Goal: Task Accomplishment & Management: Manage account settings

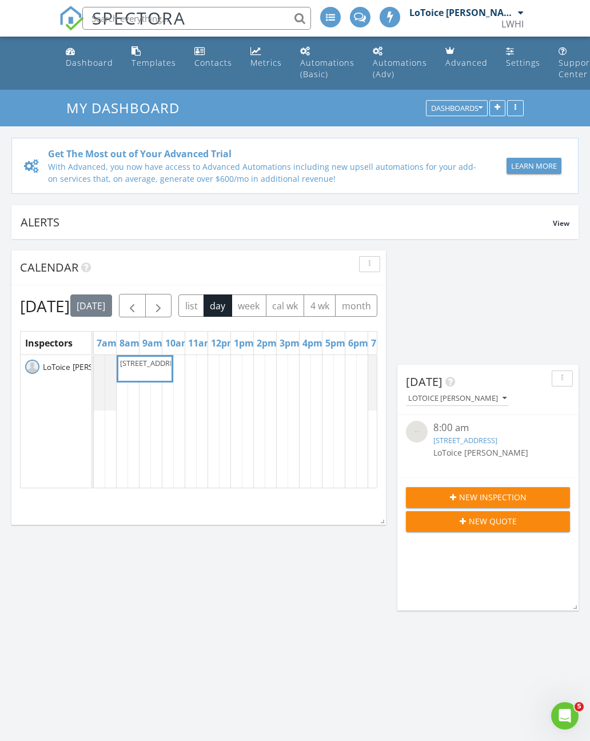
click at [498, 437] on link "14382 Creekbluff Wy, Jacksonville, FL 32256" at bounding box center [466, 440] width 64 height 10
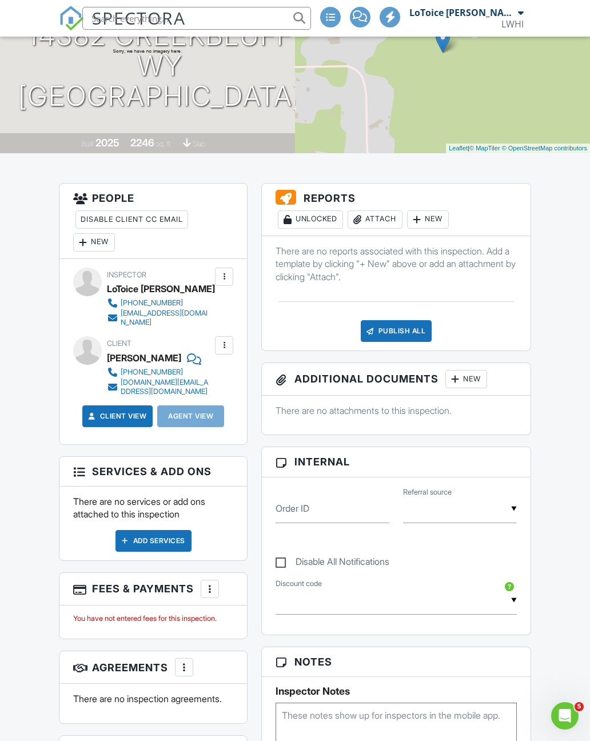
scroll to position [176, 0]
click at [162, 534] on div "Add Services" at bounding box center [154, 541] width 76 height 22
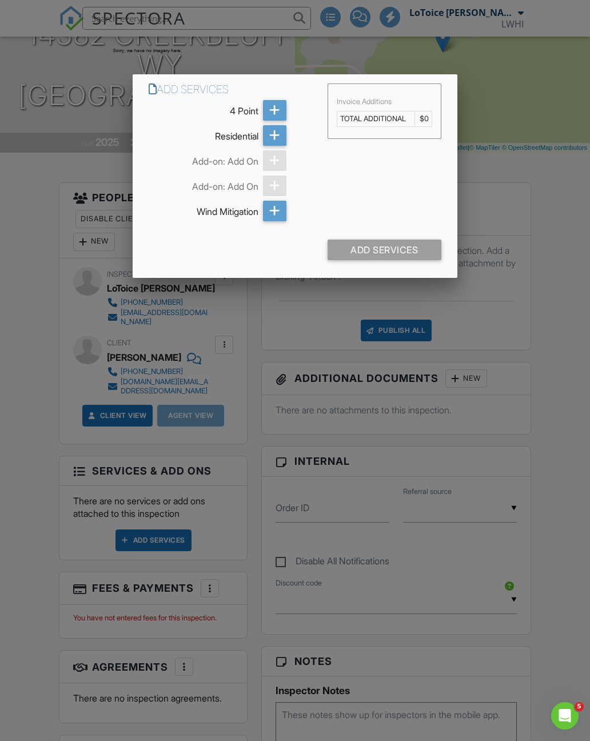
click at [529, 265] on div at bounding box center [295, 406] width 590 height 927
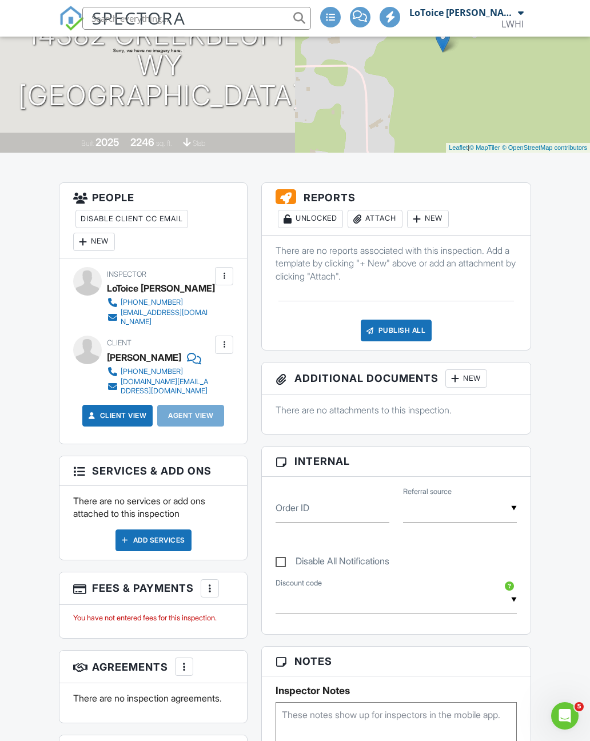
click at [341, 21] on div at bounding box center [330, 17] width 21 height 21
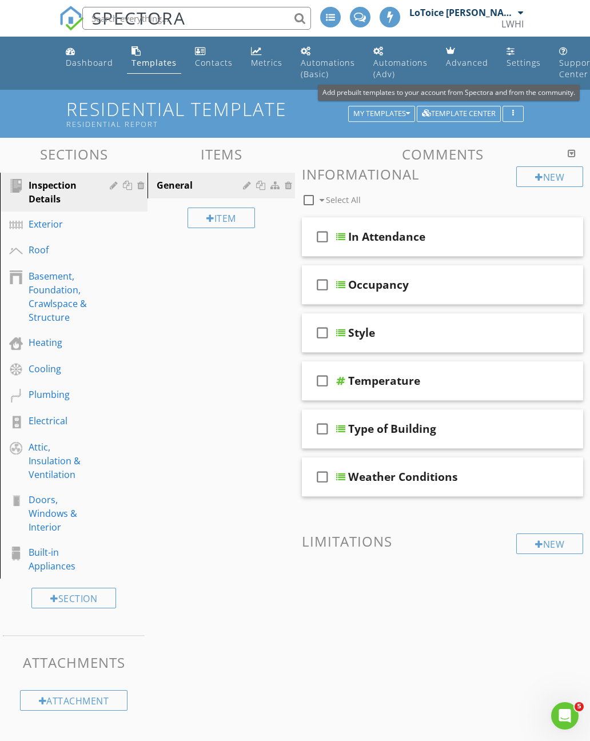
click at [474, 114] on div "Template Center" at bounding box center [459, 114] width 74 height 8
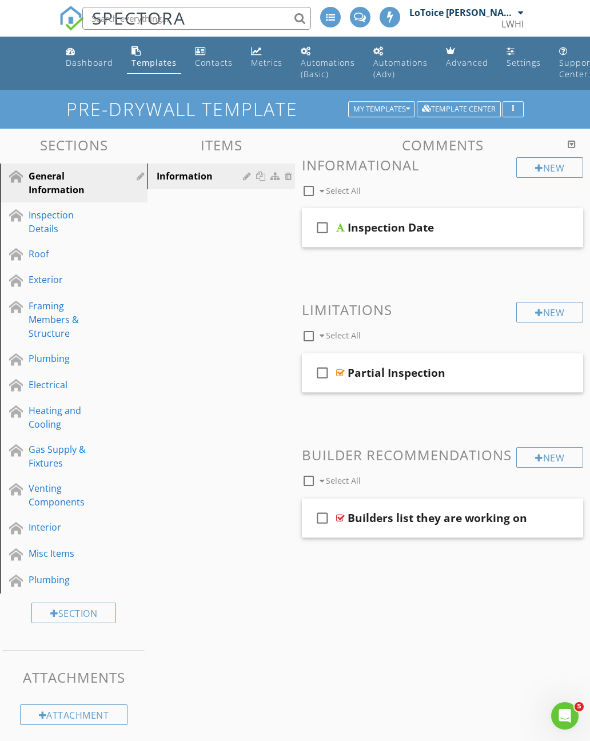
click at [94, 63] on div "Dashboard" at bounding box center [89, 62] width 47 height 11
click at [515, 65] on div "Settings" at bounding box center [524, 62] width 34 height 11
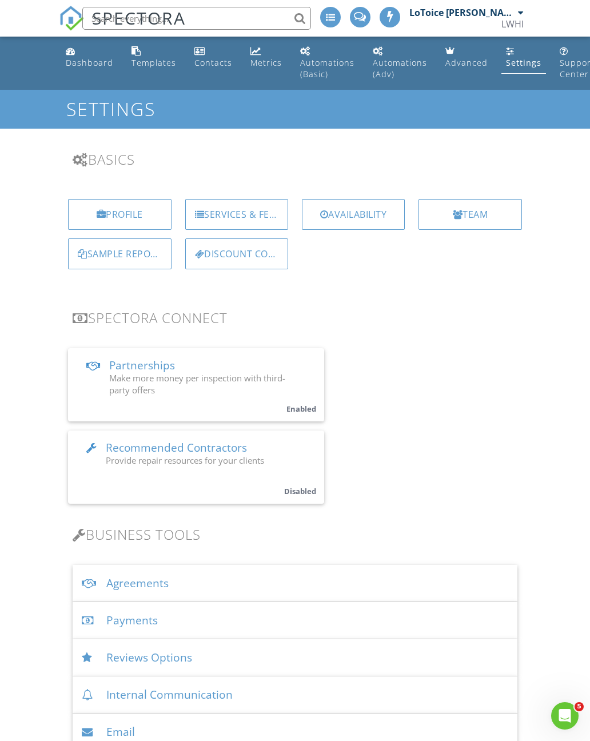
click at [161, 588] on div "Agreements" at bounding box center [295, 583] width 445 height 37
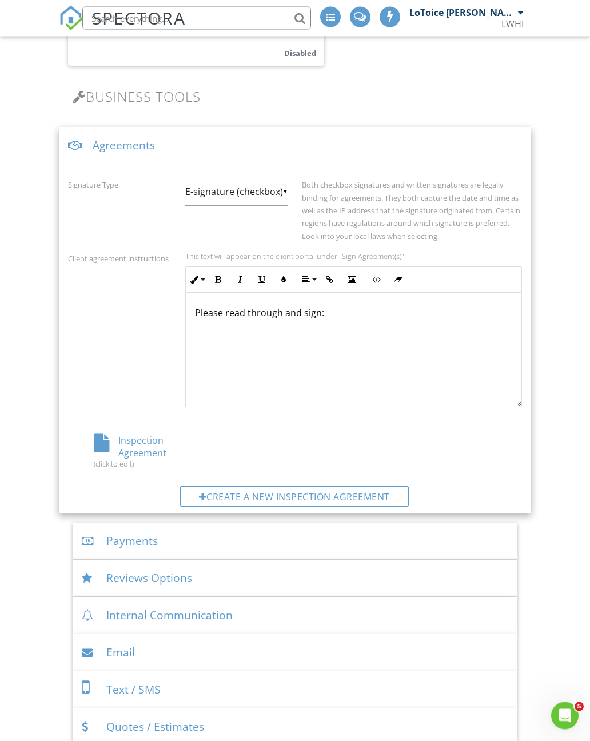
scroll to position [438, 0]
click at [313, 501] on div "Create a new inspection agreement" at bounding box center [294, 496] width 229 height 21
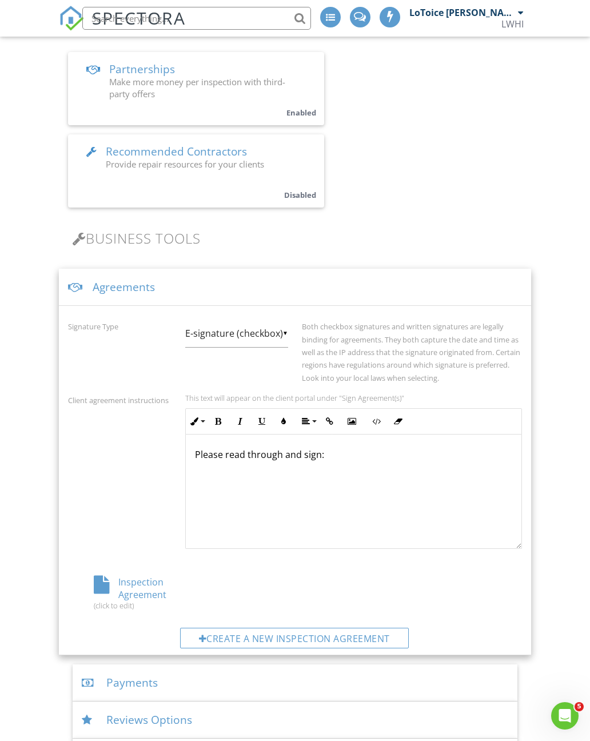
scroll to position [0, 0]
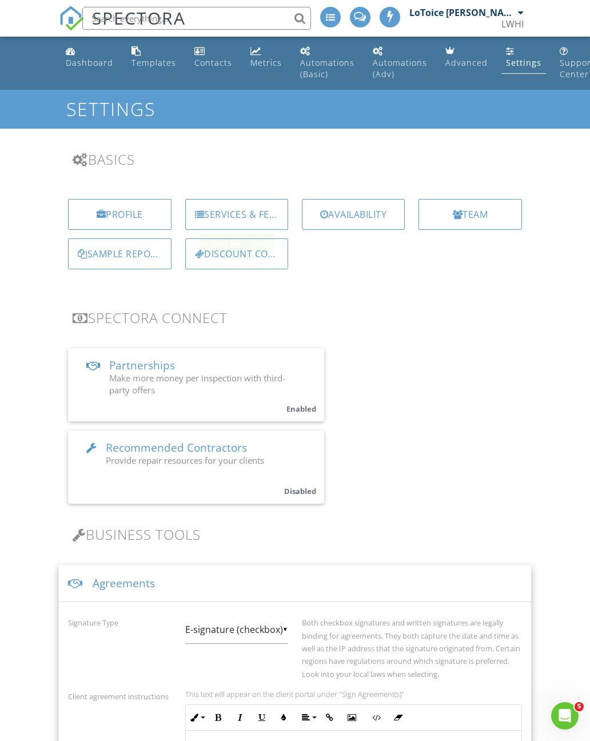
click at [251, 221] on div "Services & Fees" at bounding box center [236, 214] width 103 height 31
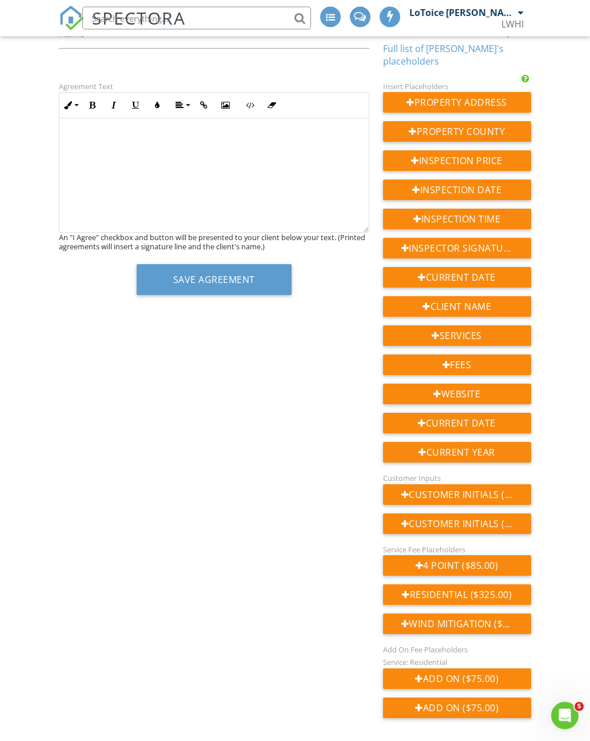
scroll to position [135, 0]
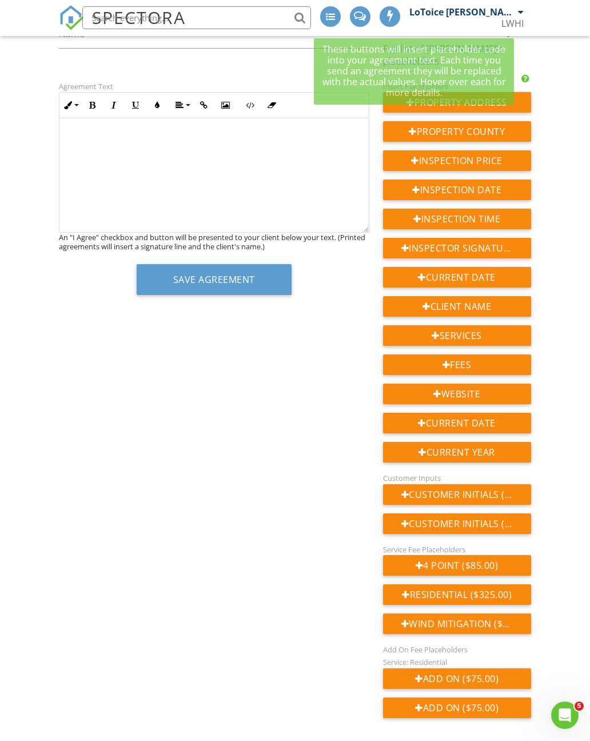
click at [558, 92] on div "Dashboard Templates Contacts Metrics Automations (Basic) Automations (Adv) Adva…" at bounding box center [295, 336] width 590 height 868
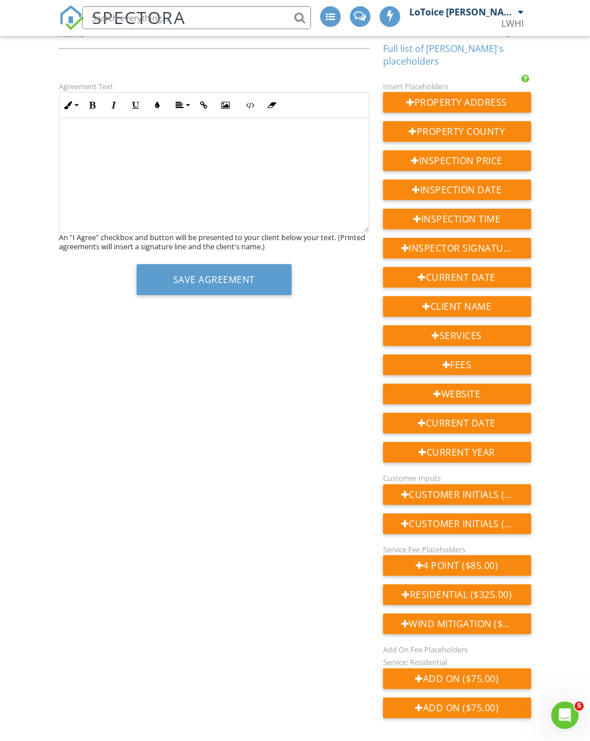
scroll to position [0, 0]
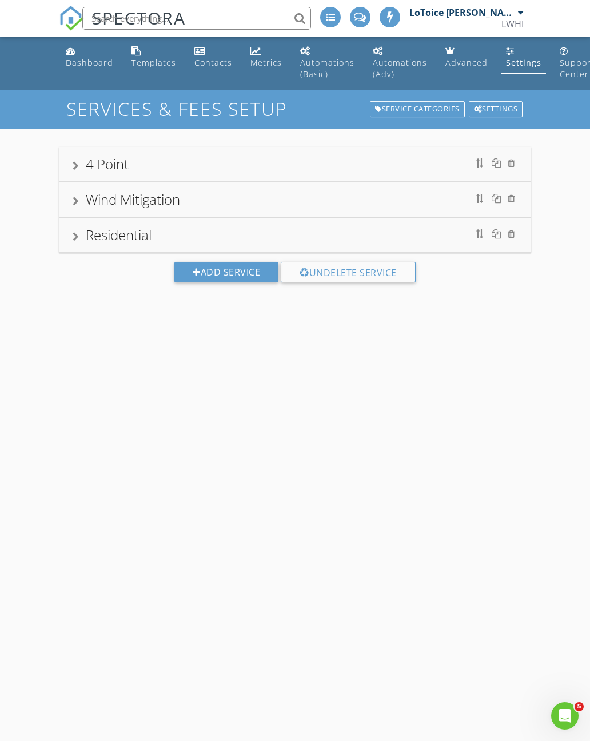
click at [235, 271] on div "Add Service" at bounding box center [226, 272] width 104 height 21
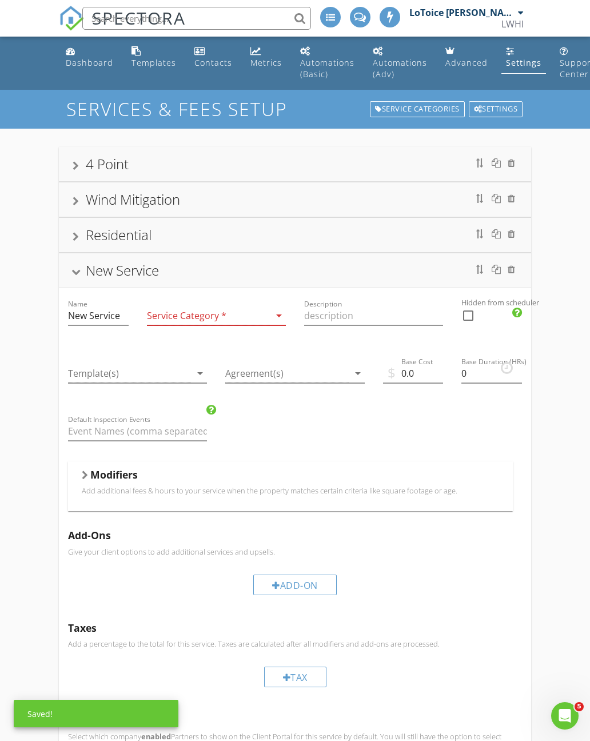
click at [272, 321] on icon "arrow_drop_down" at bounding box center [279, 316] width 14 height 14
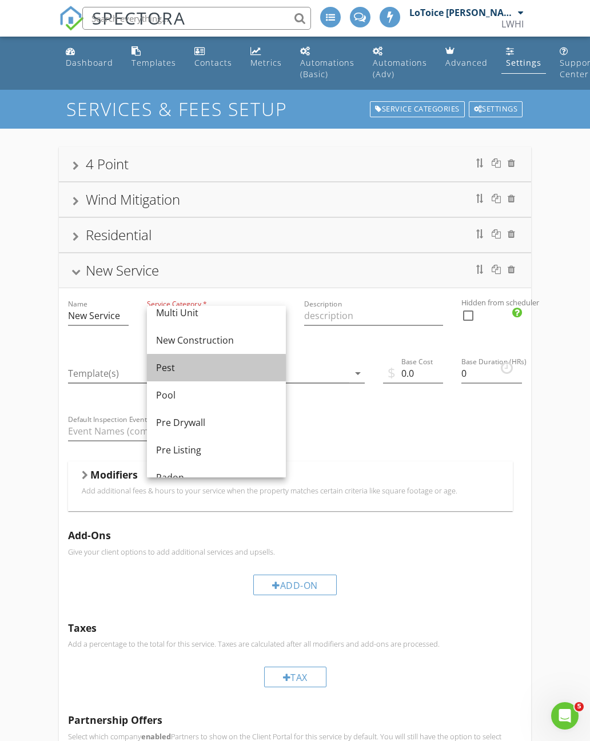
scroll to position [353, 0]
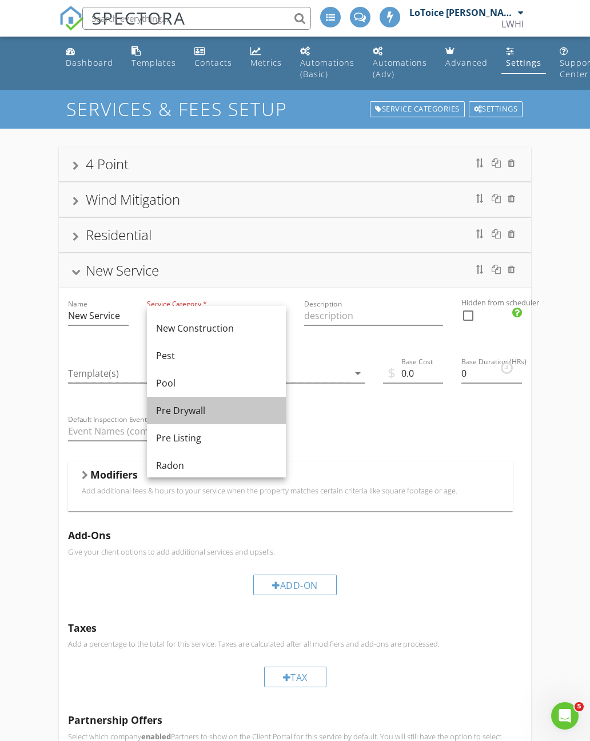
click at [213, 414] on div "Pre Drywall" at bounding box center [216, 411] width 121 height 14
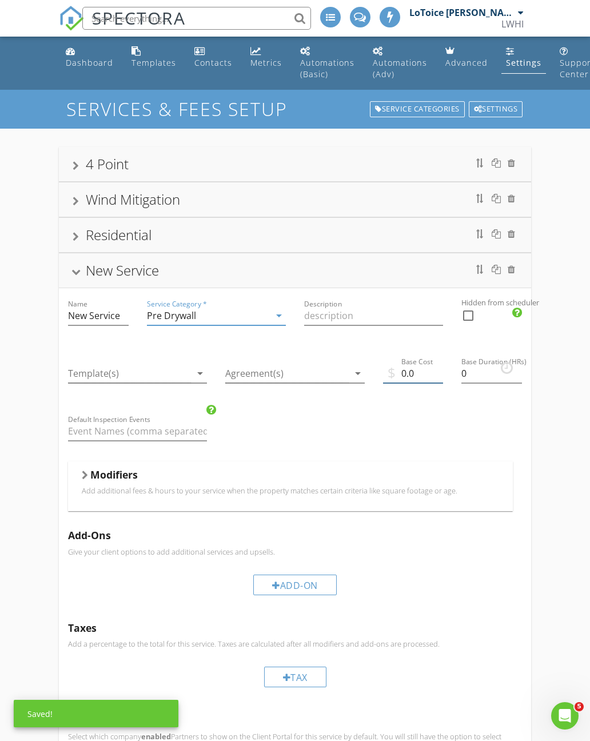
click at [410, 377] on input "0.0" at bounding box center [413, 373] width 61 height 19
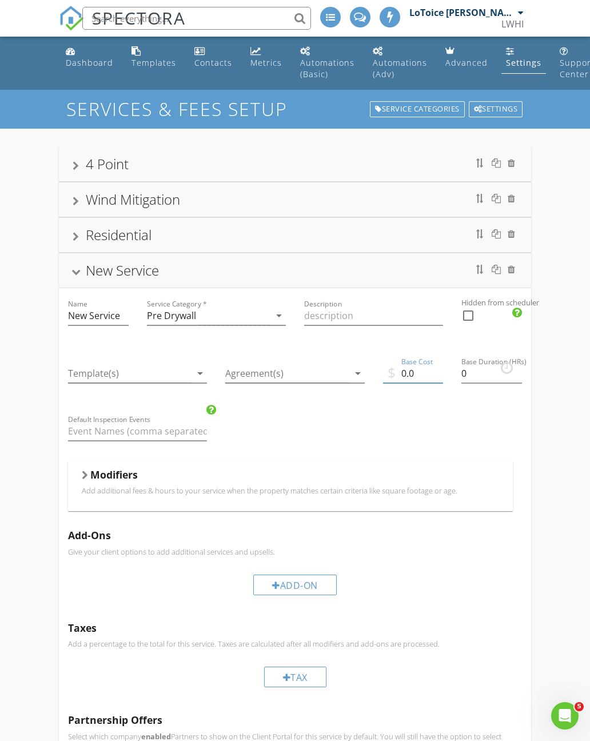
click at [420, 374] on input "0.0" at bounding box center [413, 373] width 61 height 19
type input "0"
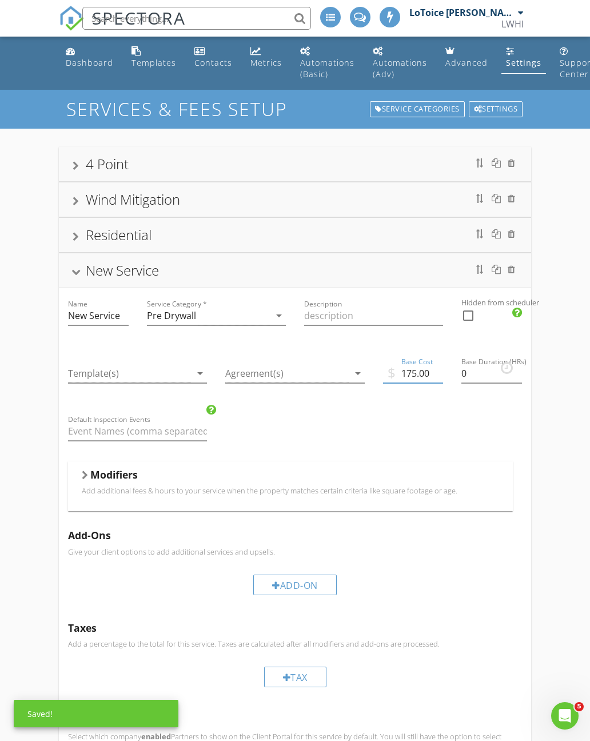
type input "175.00"
click at [487, 378] on input "0" at bounding box center [492, 373] width 61 height 19
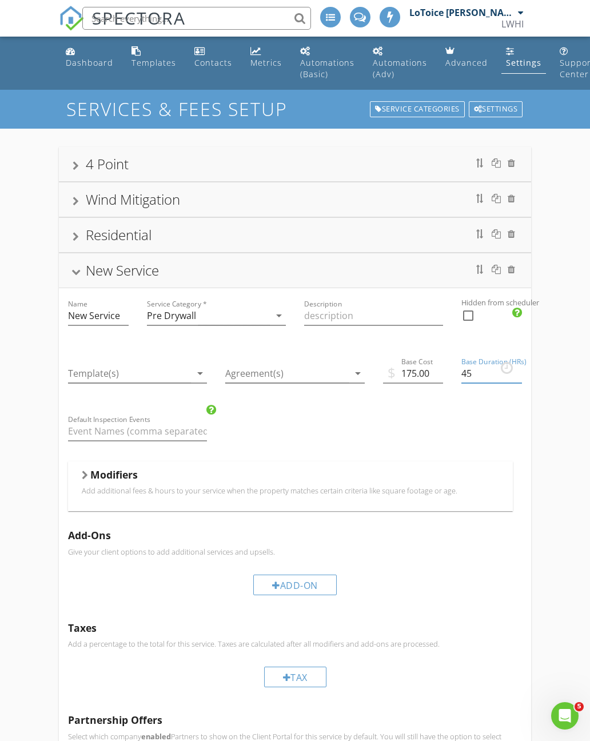
type input "4"
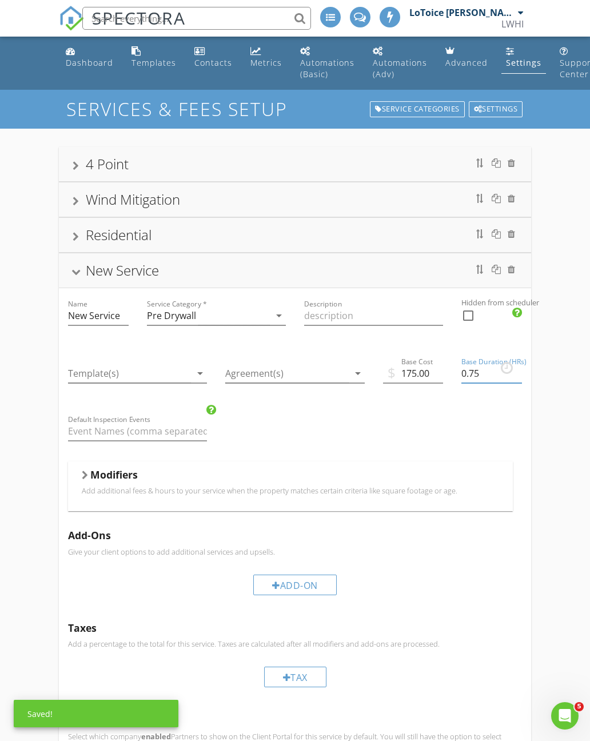
type input "0.75"
click at [495, 406] on div "Name New Service Service Category * Pre Drywall arrow_drop_down Description Hid…" at bounding box center [295, 559] width 472 height 542
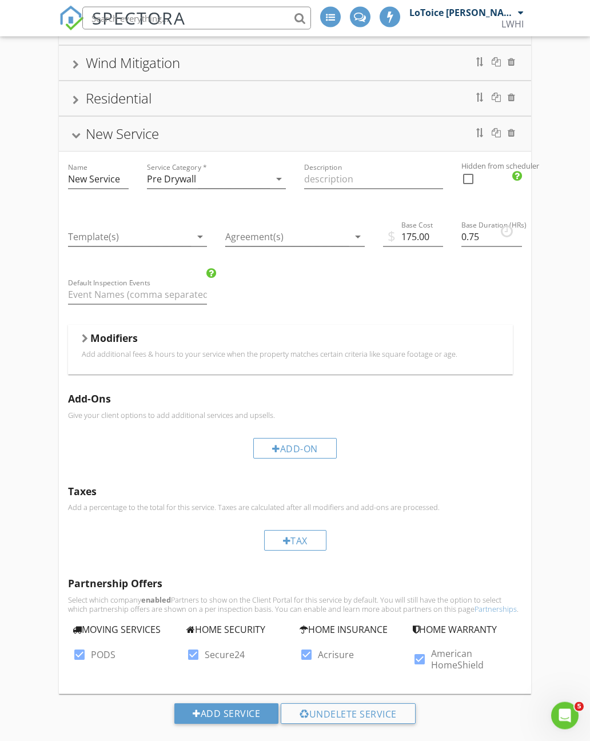
scroll to position [136, 0]
click at [86, 656] on div at bounding box center [79, 655] width 19 height 19
checkbox input "false"
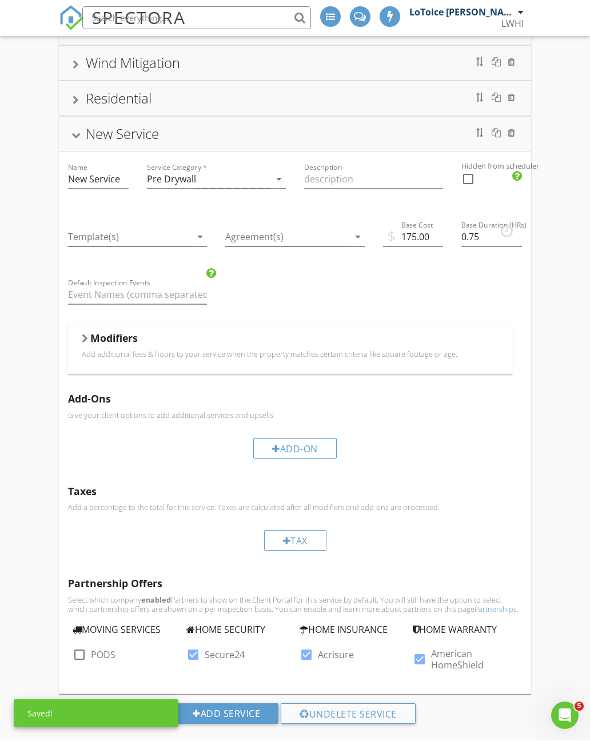
click at [194, 657] on div at bounding box center [193, 655] width 19 height 19
checkbox input "false"
click at [306, 649] on div at bounding box center [306, 655] width 19 height 19
checkbox input "false"
click at [417, 657] on div at bounding box center [419, 659] width 19 height 19
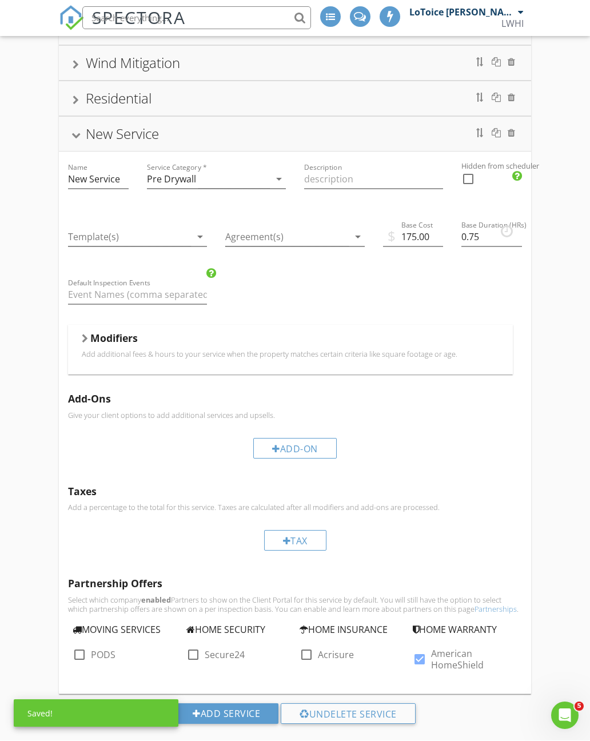
checkbox input "false"
click at [227, 719] on div "Add Service" at bounding box center [226, 714] width 104 height 21
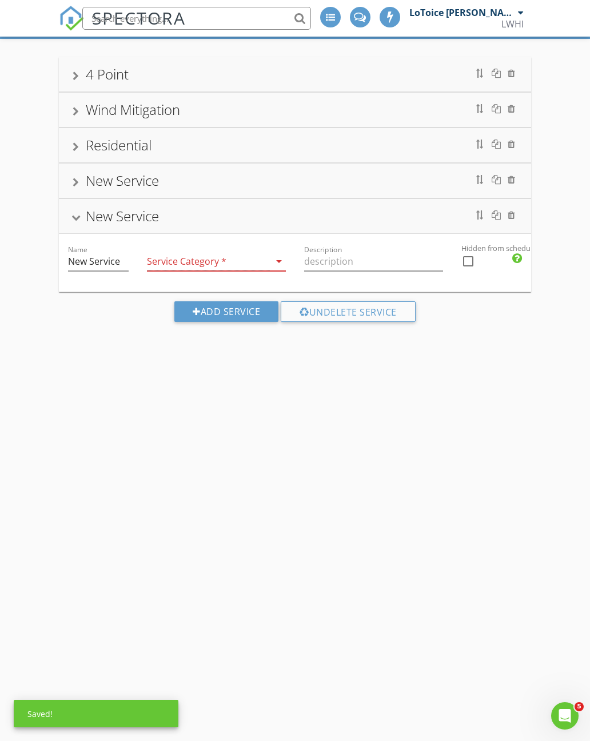
scroll to position [90, 0]
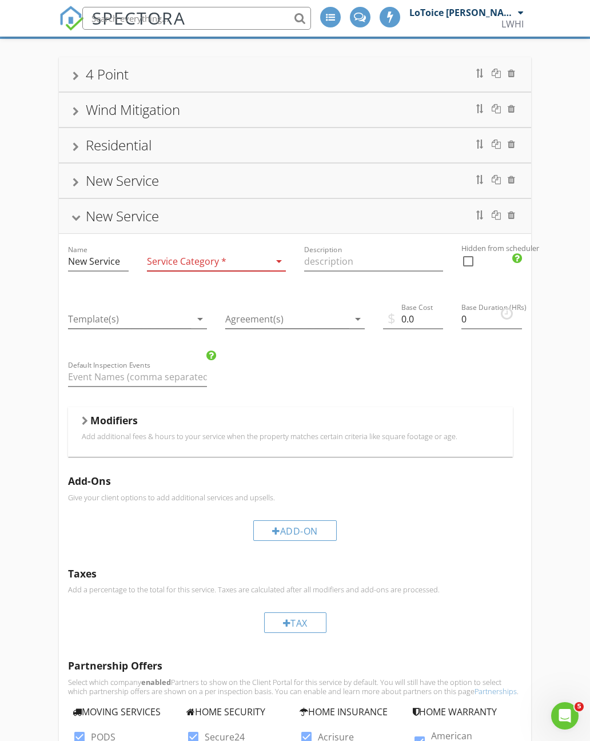
click at [508, 182] on div at bounding box center [511, 179] width 7 height 9
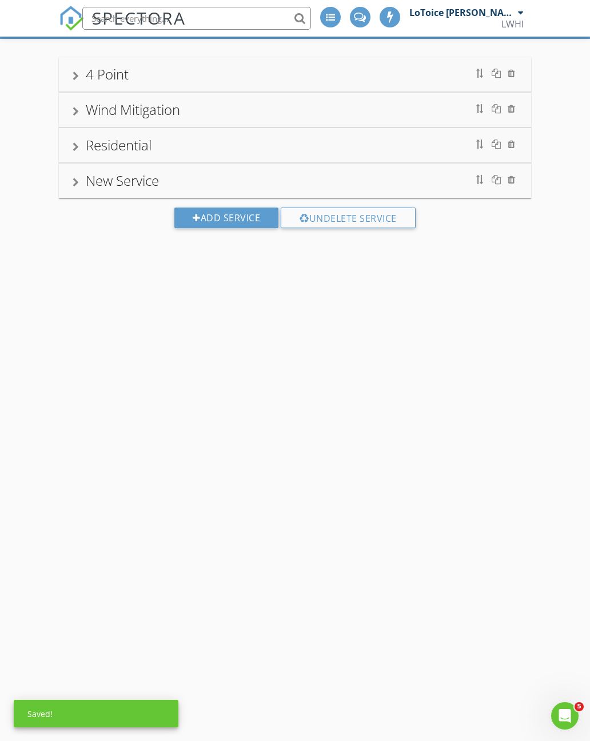
click at [115, 181] on div "New Service" at bounding box center [122, 180] width 73 height 19
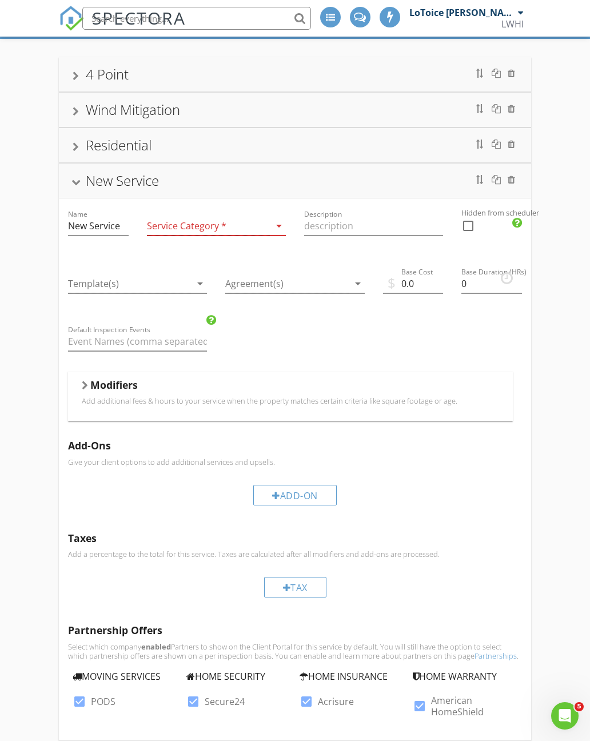
click at [277, 229] on icon "arrow_drop_down" at bounding box center [279, 226] width 14 height 14
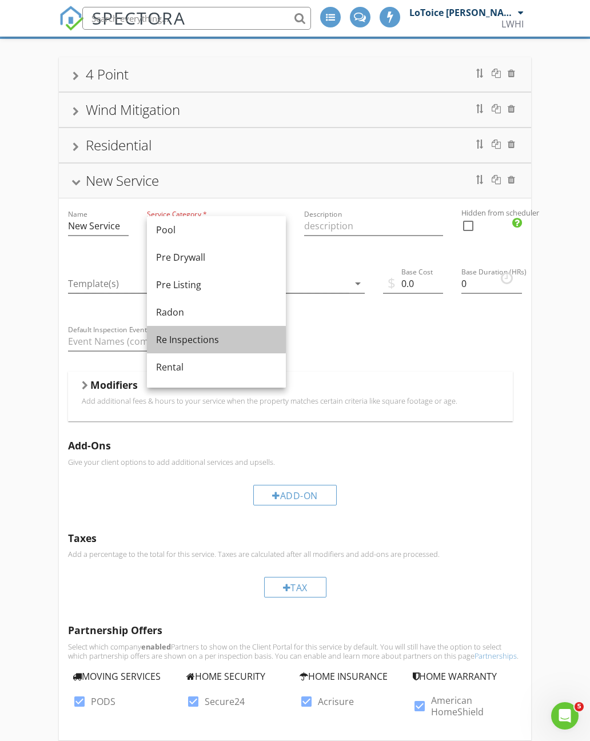
scroll to position [418, 0]
click at [213, 256] on div "Pre Drywall" at bounding box center [216, 256] width 121 height 14
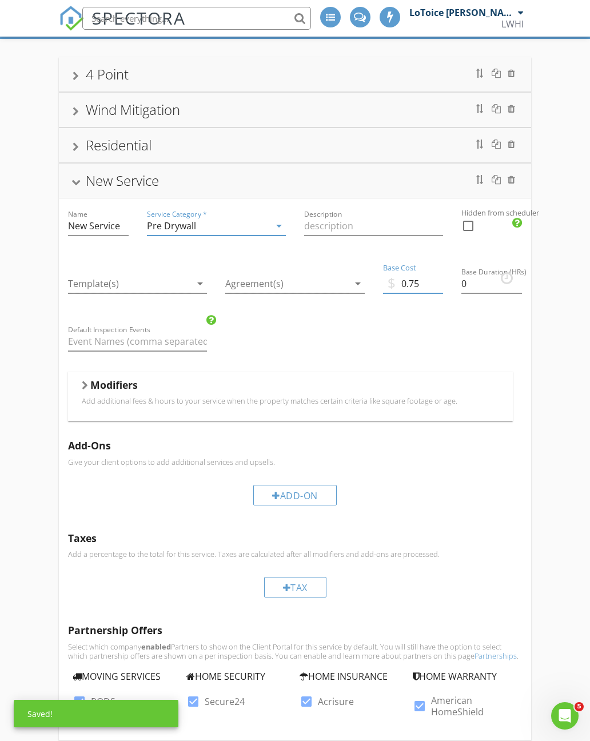
type input "0.75"
click at [500, 287] on input "0" at bounding box center [492, 284] width 61 height 19
type input "0"
type input "175"
click at [478, 289] on input "Base Duration (HRs)" at bounding box center [492, 284] width 61 height 19
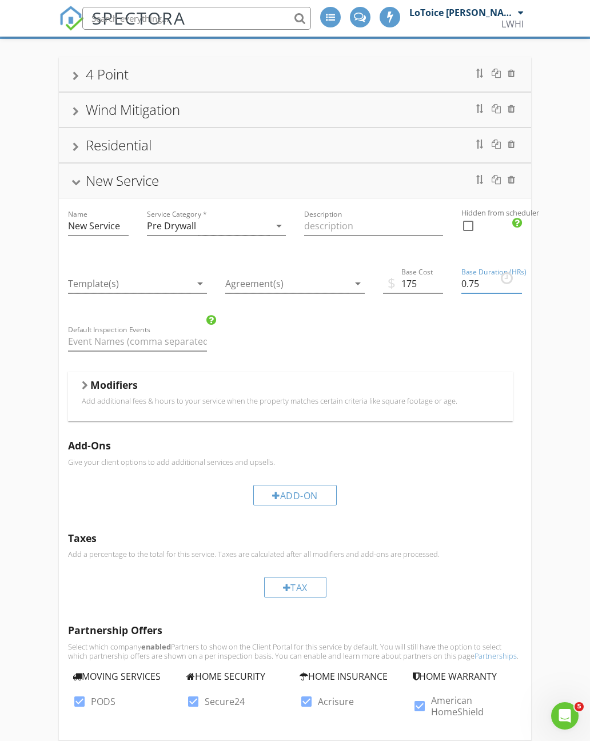
type input "0.75"
click at [523, 319] on div "Name New Service Service Category * Pre Drywall arrow_drop_down Description Hid…" at bounding box center [295, 469] width 472 height 542
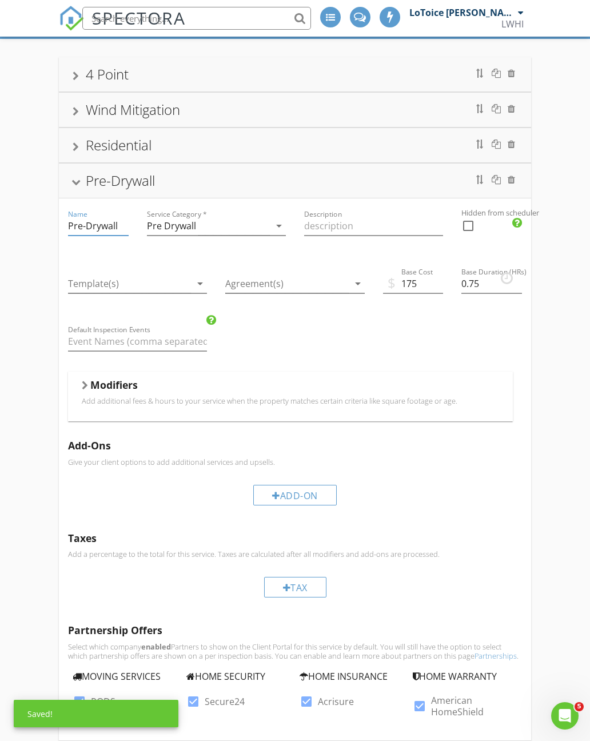
type input "Pre-Drywall"
click at [556, 305] on div "4 Point Wind Mitigation Residential Pre-Drywall Name Pre-Drywall Service Catego…" at bounding box center [295, 423] width 590 height 768
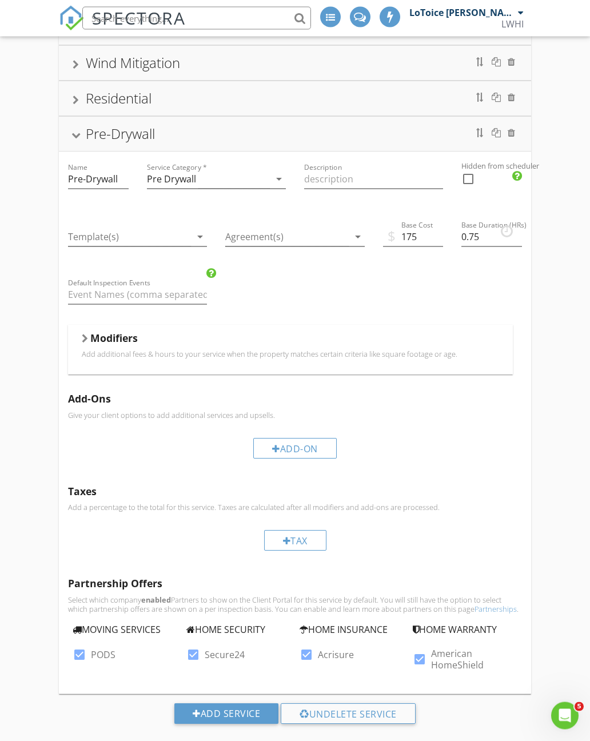
scroll to position [136, 0]
click at [86, 661] on div at bounding box center [79, 655] width 19 height 19
checkbox input "false"
click at [194, 657] on div at bounding box center [193, 655] width 19 height 19
checkbox input "false"
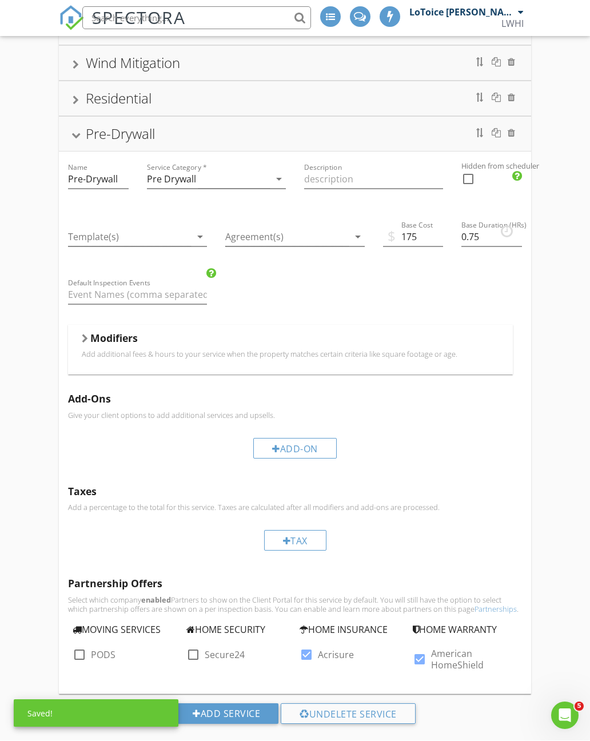
click at [305, 654] on div at bounding box center [306, 655] width 19 height 19
checkbox input "false"
click at [419, 663] on div at bounding box center [419, 659] width 19 height 19
checkbox input "false"
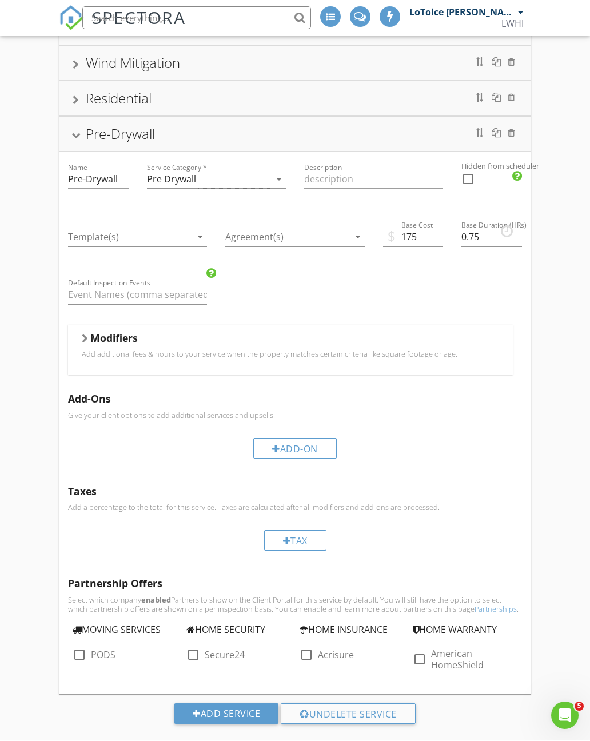
click at [71, 145] on div "Pre-Drywall" at bounding box center [295, 134] width 472 height 34
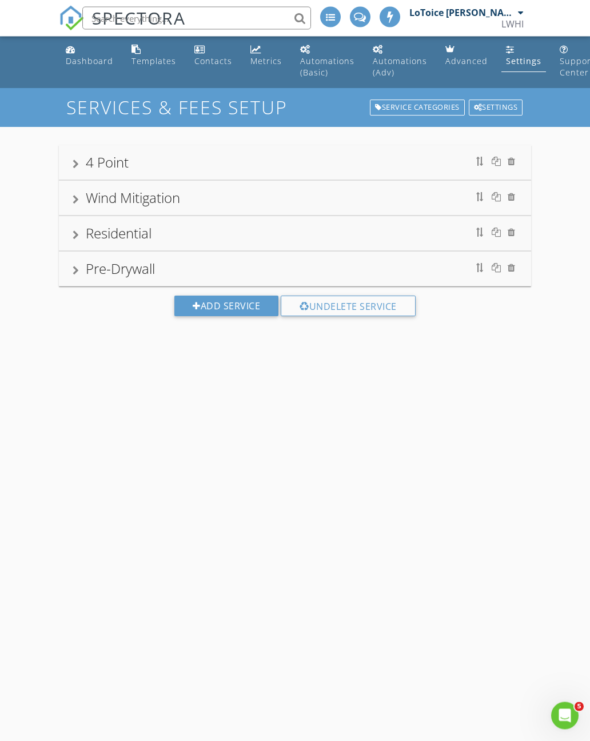
scroll to position [0, 0]
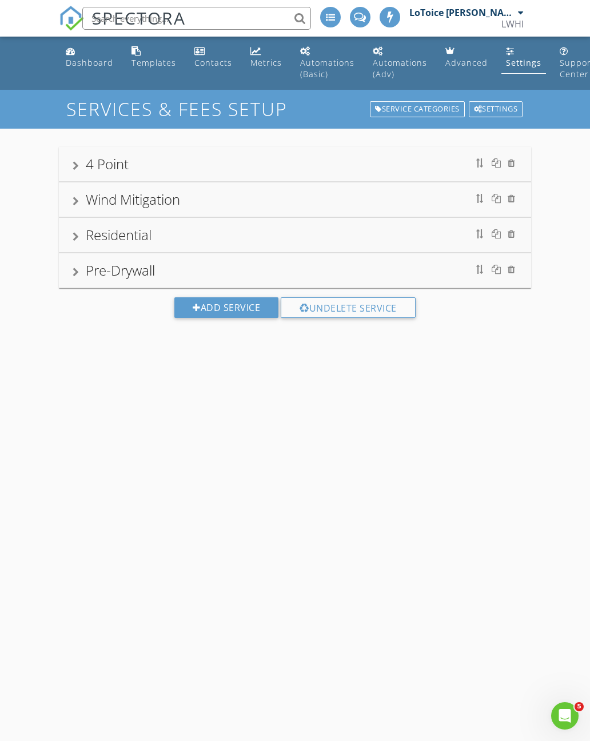
click at [86, 55] on link "Dashboard" at bounding box center [89, 57] width 57 height 33
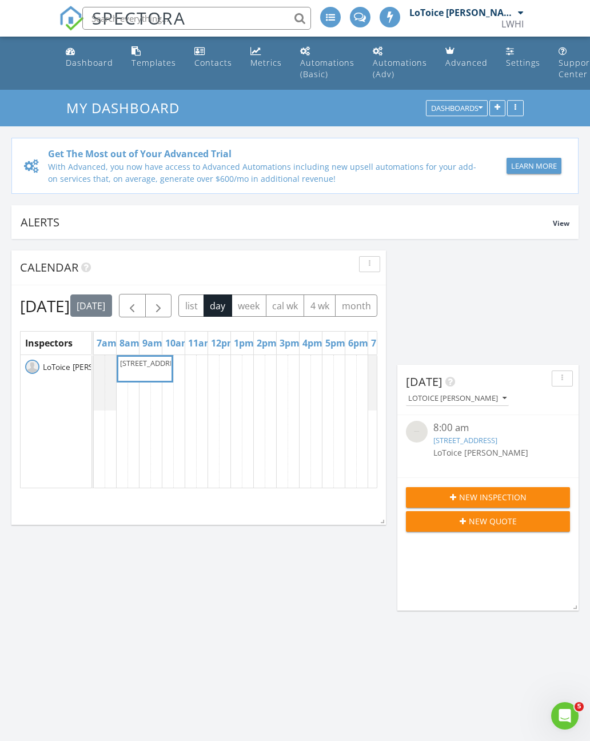
click at [69, 373] on span "LoToice [PERSON_NAME]" at bounding box center [88, 366] width 94 height 11
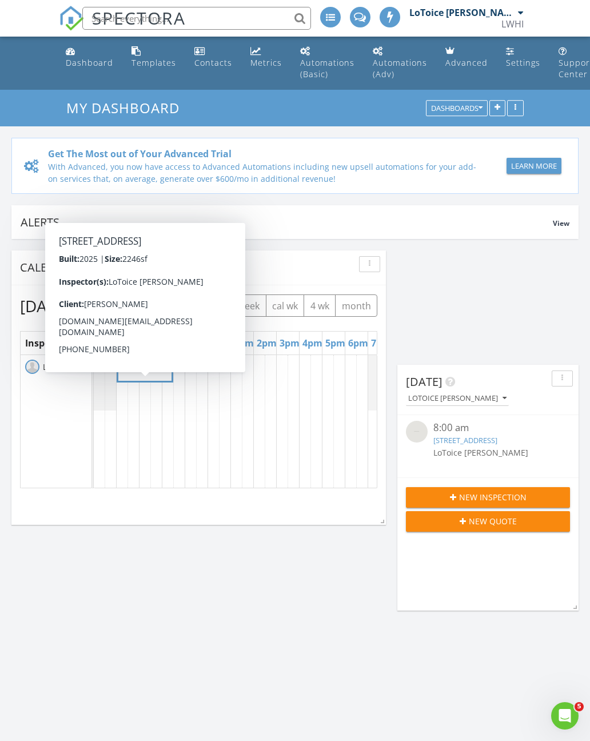
click at [144, 368] on span "[STREET_ADDRESS]" at bounding box center [152, 363] width 64 height 10
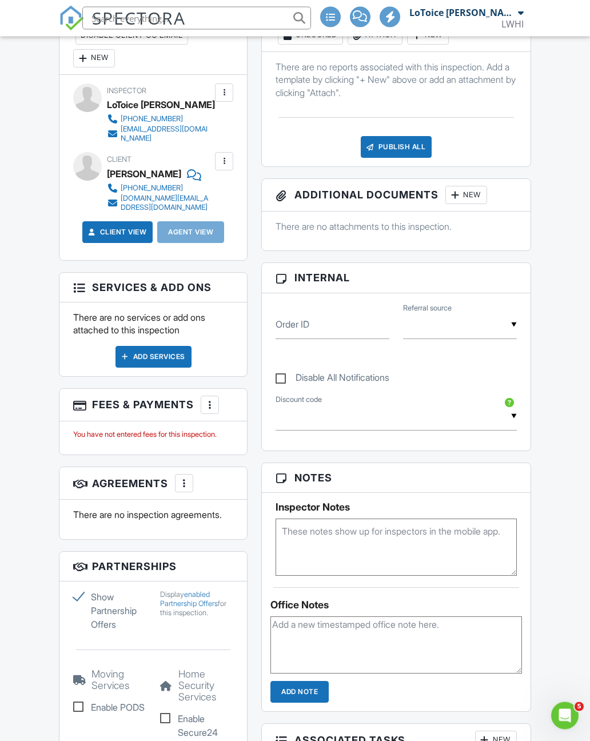
click at [170, 350] on div "Add Services" at bounding box center [154, 358] width 76 height 22
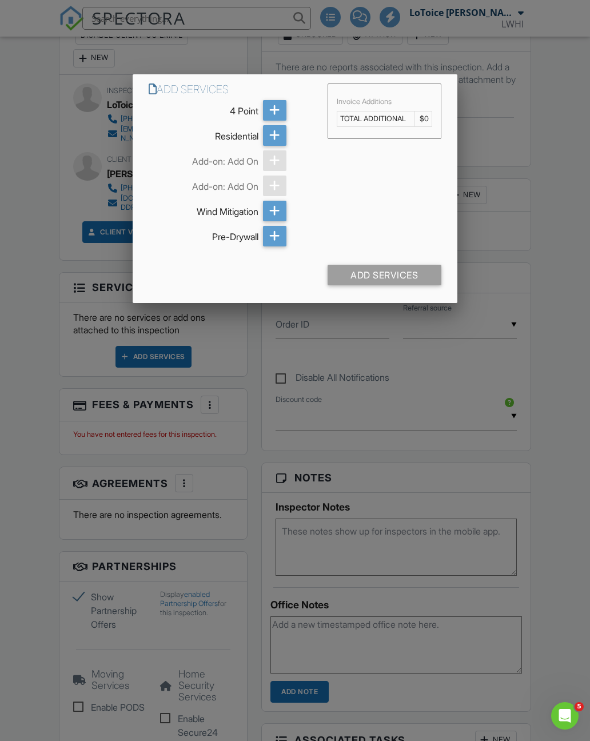
click at [277, 238] on icon at bounding box center [274, 236] width 11 height 21
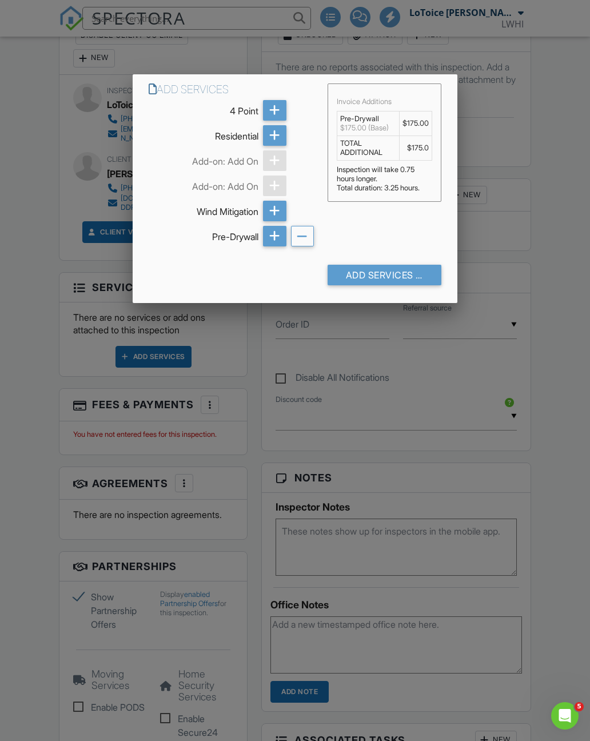
click at [393, 277] on div "Add Services (+ $175.0)" at bounding box center [385, 275] width 114 height 21
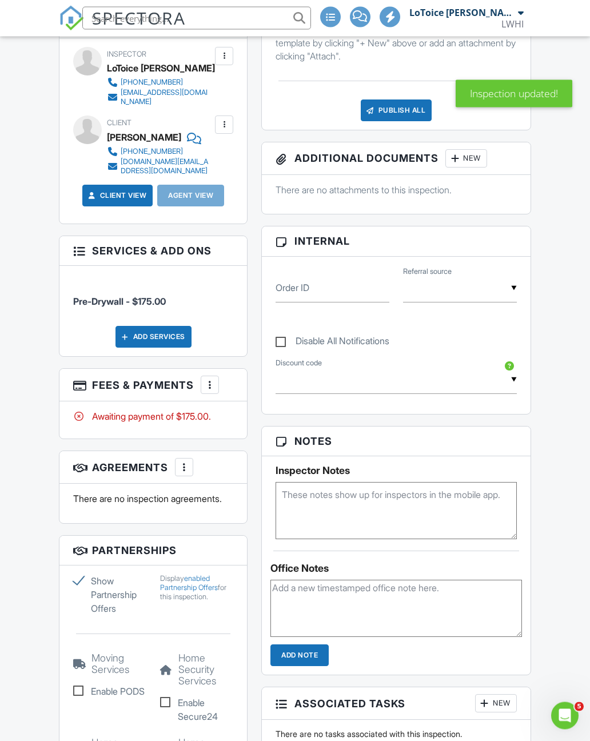
scroll to position [396, 0]
click at [213, 379] on div at bounding box center [209, 384] width 11 height 11
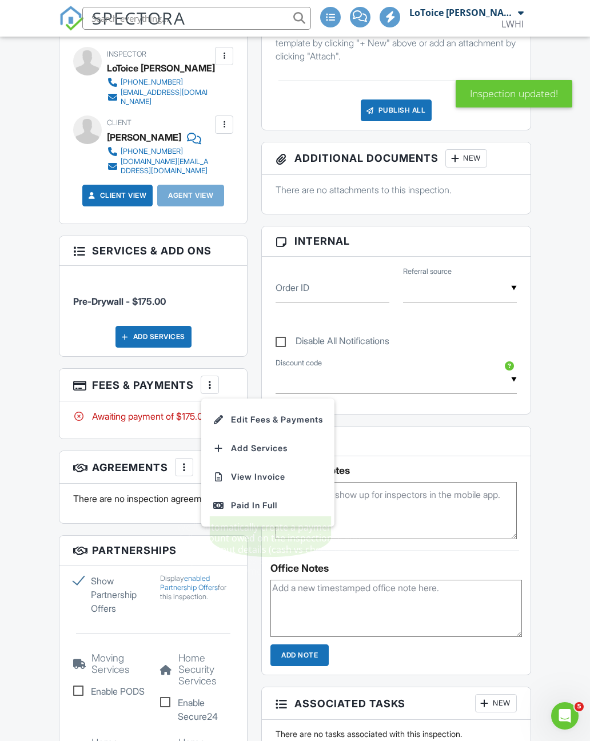
click at [260, 499] on div "Paid In Full" at bounding box center [268, 506] width 110 height 14
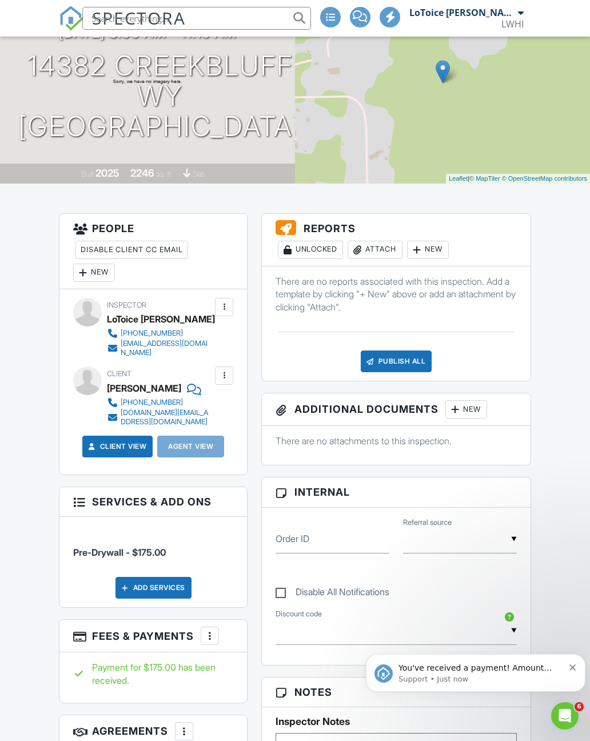
scroll to position [172, 0]
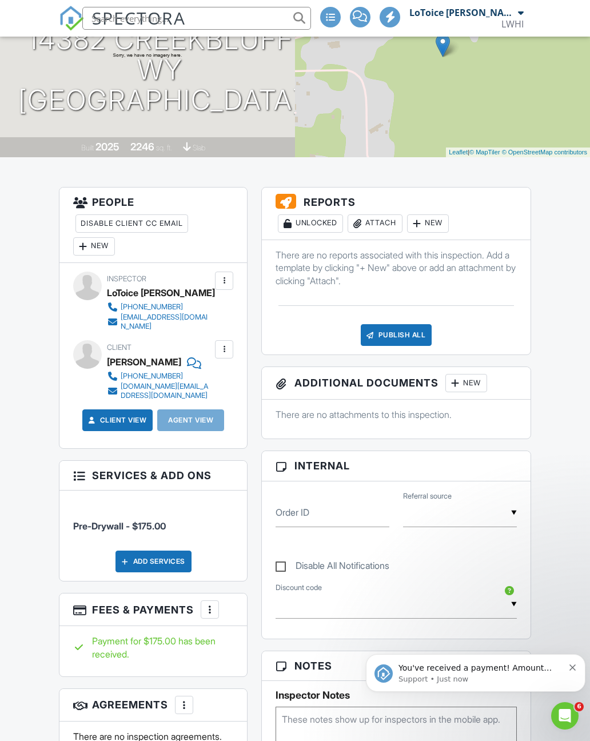
click at [339, 201] on h3 "Reports Unlocked Attach New" at bounding box center [396, 214] width 269 height 53
click at [288, 204] on div at bounding box center [286, 201] width 21 height 15
click at [286, 202] on div at bounding box center [286, 201] width 21 height 15
click at [285, 206] on div at bounding box center [286, 201] width 21 height 15
click at [434, 227] on div "New" at bounding box center [428, 223] width 42 height 18
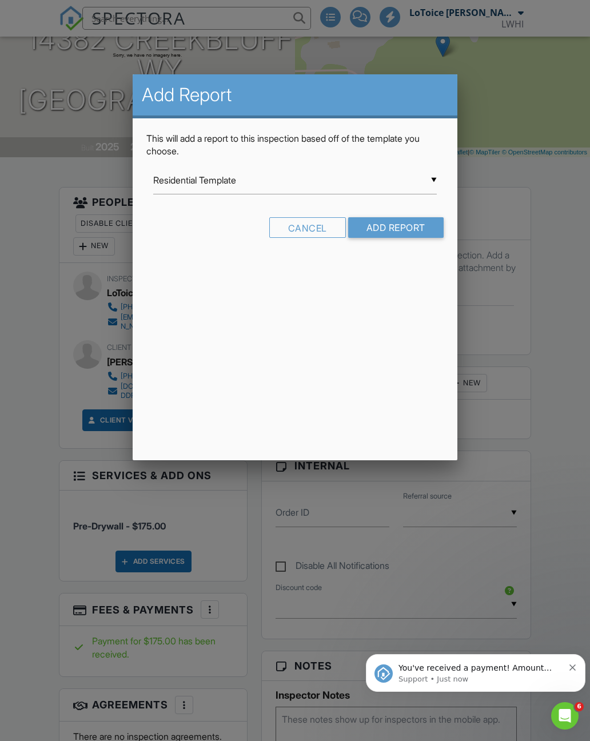
click at [434, 184] on input "Residential Template" at bounding box center [295, 180] width 284 height 28
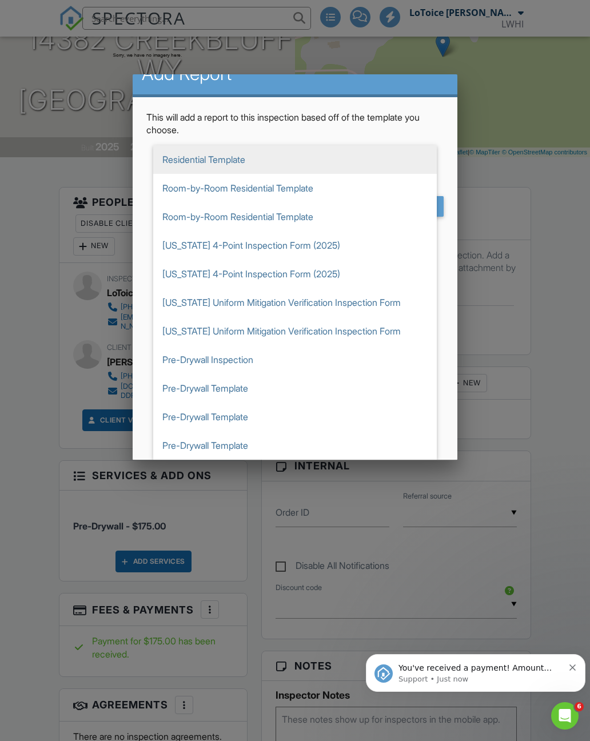
scroll to position [21, 0]
click at [247, 447] on span "Pre-Drywall Template" at bounding box center [295, 446] width 284 height 29
type input "Pre-Drywall Template"
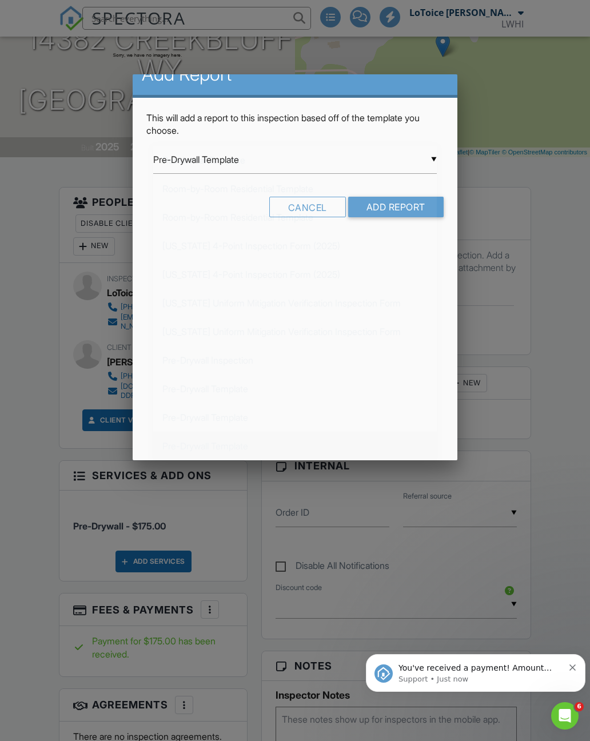
scroll to position [0, 0]
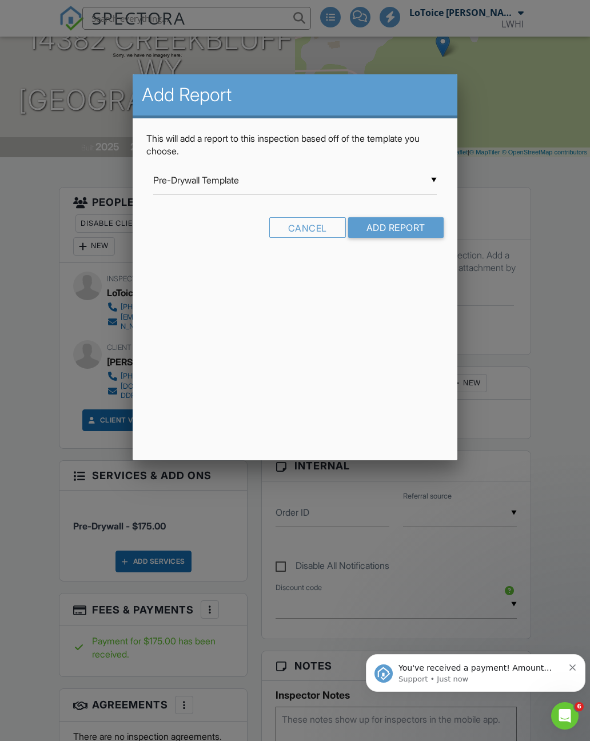
click at [402, 237] on input "Add Report" at bounding box center [396, 227] width 96 height 21
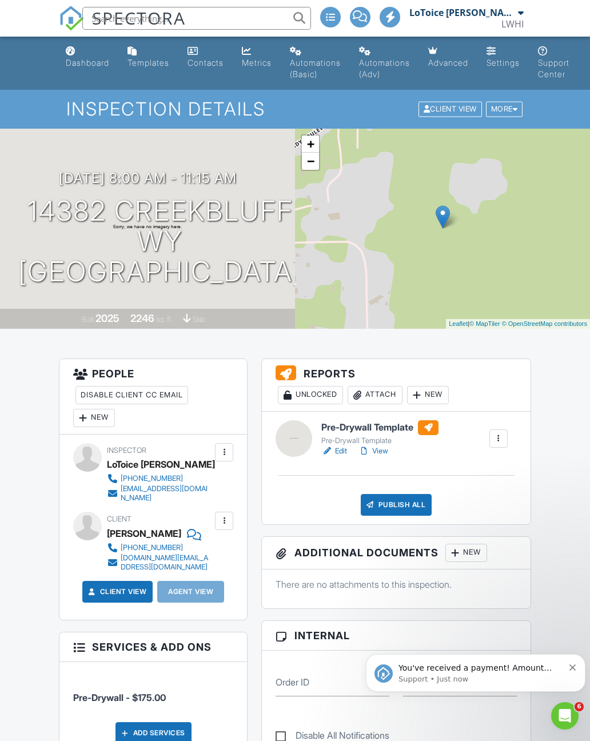
click at [287, 372] on div at bounding box center [286, 372] width 21 height 15
click at [434, 432] on div at bounding box center [428, 427] width 21 height 15
